Goal: Find specific page/section: Find specific page/section

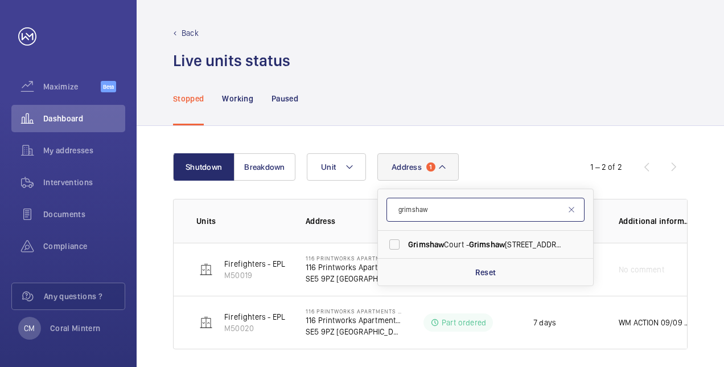
scroll to position [9, 0]
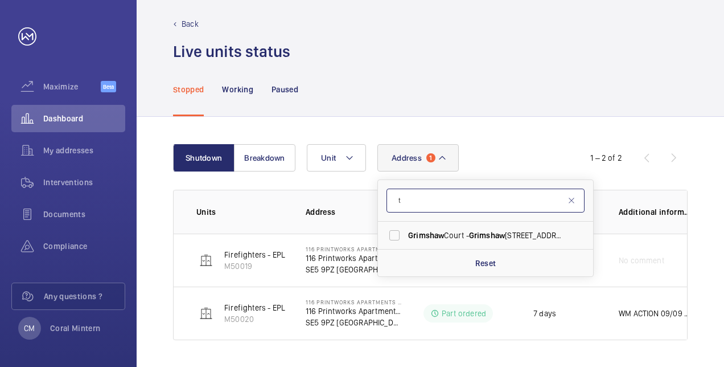
drag, startPoint x: 432, startPoint y: 188, endPoint x: 396, endPoint y: 186, distance: 36.5
click at [396, 186] on form "t" at bounding box center [485, 201] width 215 height 42
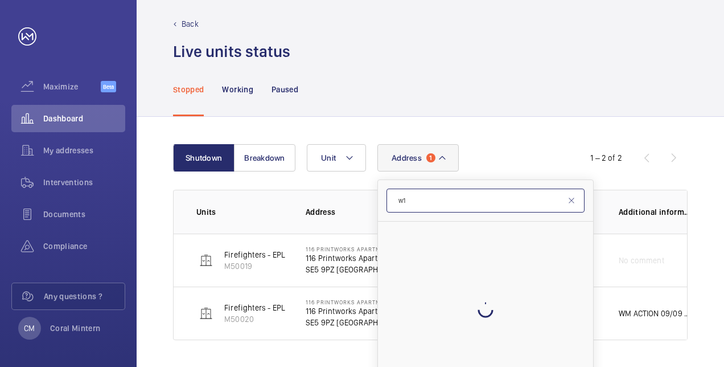
type input "w"
type input "t"
type input "s"
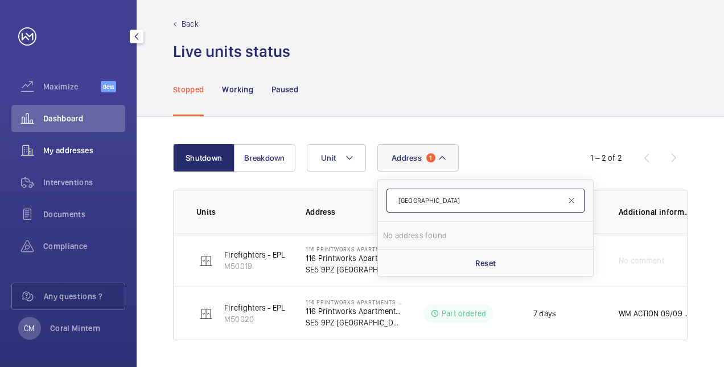
type input "[GEOGRAPHIC_DATA]"
click at [110, 147] on span "My addresses" at bounding box center [84, 150] width 82 height 11
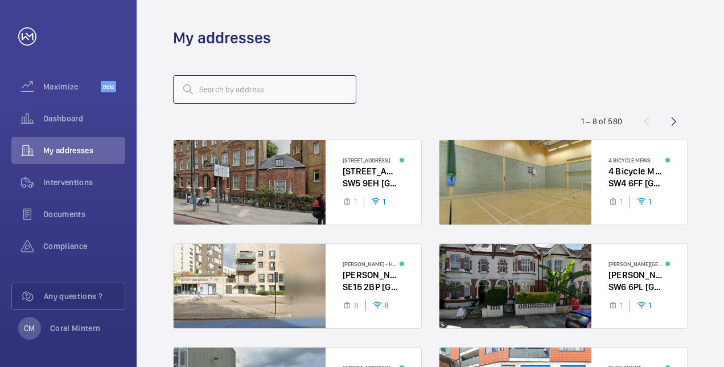
click at [302, 90] on input "text" at bounding box center [264, 89] width 183 height 28
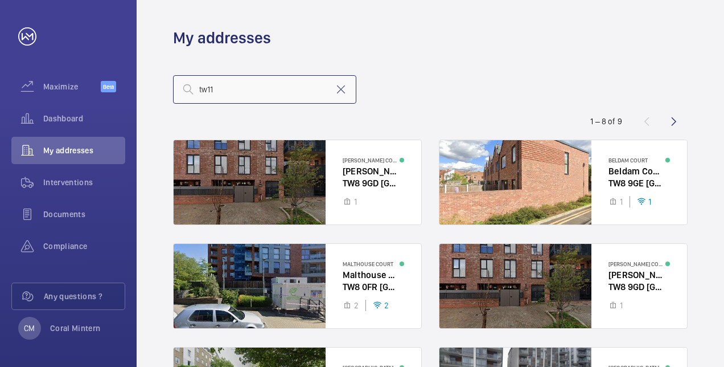
type input "tw11"
click at [313, 91] on input "tw11" at bounding box center [264, 89] width 183 height 28
click at [346, 92] on mat-icon at bounding box center [341, 90] width 14 height 14
click at [332, 88] on input "text" at bounding box center [264, 89] width 183 height 28
type input "tw11"
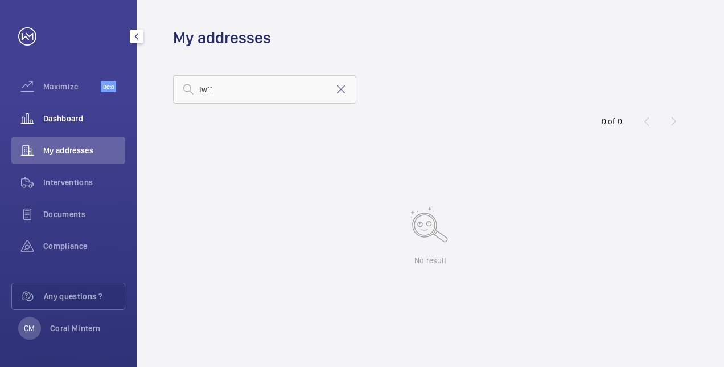
click at [67, 116] on span "Dashboard" at bounding box center [84, 118] width 82 height 11
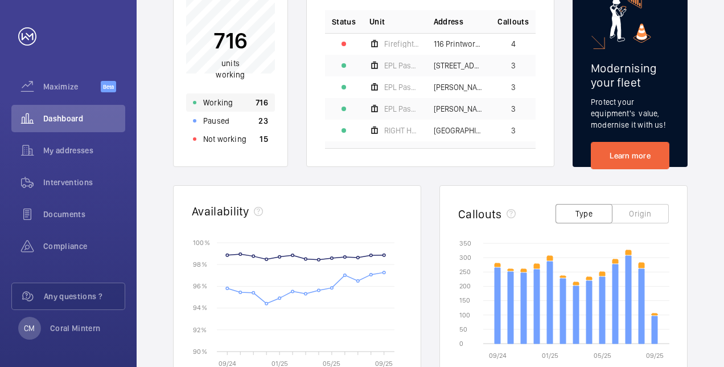
click at [216, 105] on p "Working" at bounding box center [218, 102] width 30 height 11
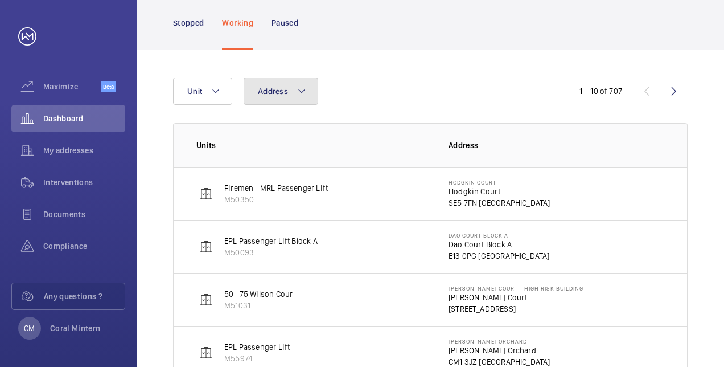
click at [281, 95] on span "Address" at bounding box center [273, 91] width 30 height 9
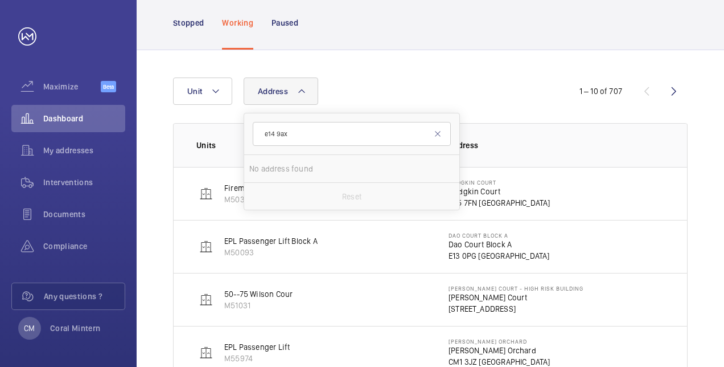
type input "e14 9ax"
click at [330, 161] on label "[STREET_ADDRESS]" at bounding box center [343, 168] width 198 height 27
click at [272, 161] on input "[STREET_ADDRESS]" at bounding box center [260, 168] width 23 height 23
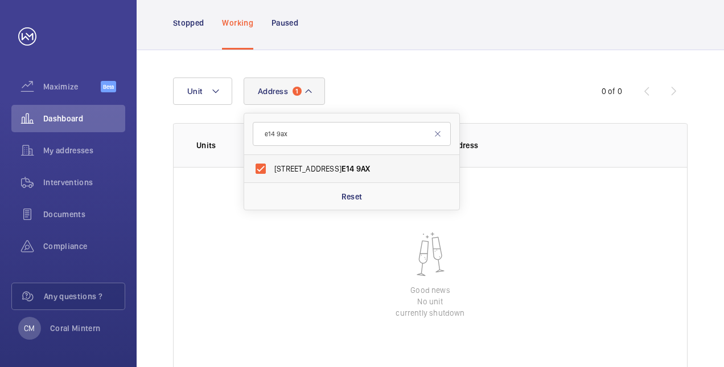
click at [376, 165] on span "[STREET_ADDRESS]" at bounding box center [352, 168] width 157 height 11
click at [272, 165] on input "[STREET_ADDRESS]" at bounding box center [260, 168] width 23 height 23
checkbox input "false"
